Goal: Find contact information: Find contact information

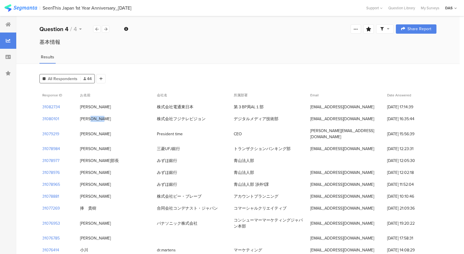
drag, startPoint x: 80, startPoint y: 119, endPoint x: 96, endPoint y: 119, distance: 16.8
click at [96, 119] on div "尾崎 将也" at bounding box center [115, 119] width 77 height 12
copy div "尾崎 将也"
drag, startPoint x: 235, startPoint y: 118, endPoint x: 280, endPoint y: 118, distance: 45.0
click at [280, 118] on div "デジタルメディア技術部" at bounding box center [269, 119] width 77 height 12
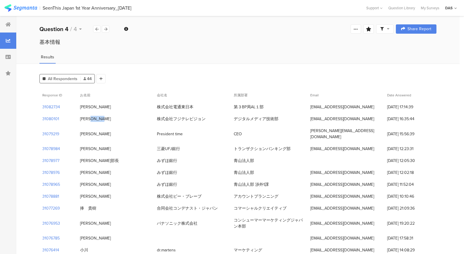
copy div "デジタルメディア技術部"
drag, startPoint x: 312, startPoint y: 118, endPoint x: 360, endPoint y: 119, distance: 48.5
click at [360, 119] on div "[EMAIL_ADDRESS][DOMAIN_NAME]" at bounding box center [346, 119] width 77 height 12
copy div "[EMAIL_ADDRESS][DOMAIN_NAME]"
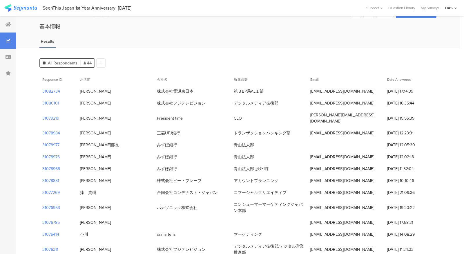
scroll to position [34, 0]
